Goal: Task Accomplishment & Management: Use online tool/utility

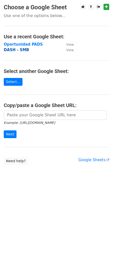
click at [20, 49] on strong "DASH - SMB" at bounding box center [16, 50] width 25 height 5
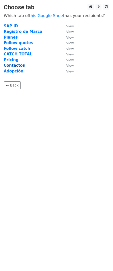
click at [19, 65] on strong "Contactos" at bounding box center [14, 65] width 21 height 5
